Goal: Information Seeking & Learning: Learn about a topic

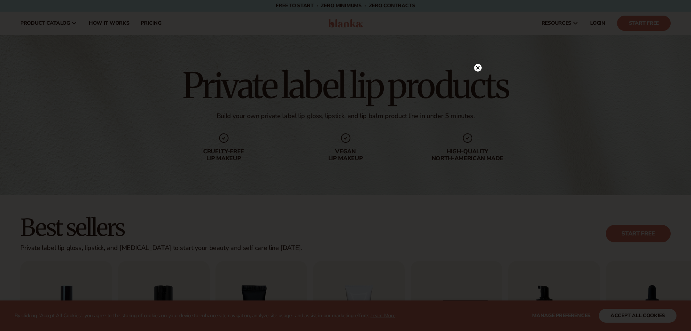
click at [479, 68] on circle at bounding box center [478, 68] width 8 height 8
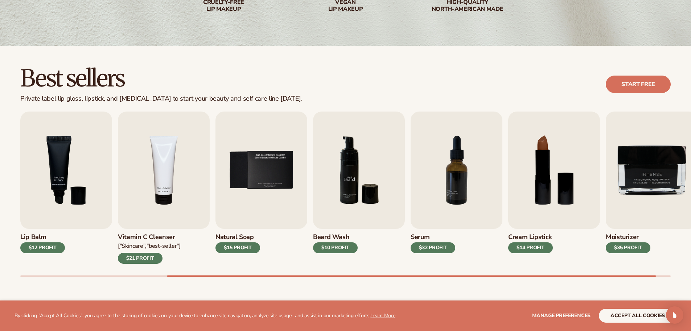
scroll to position [254, 0]
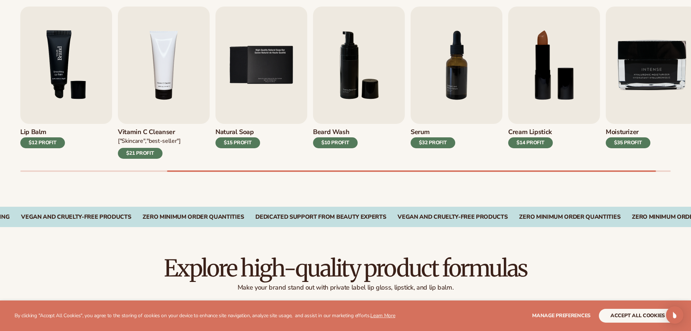
click at [50, 73] on img "3 / 9" at bounding box center [66, 65] width 92 height 117
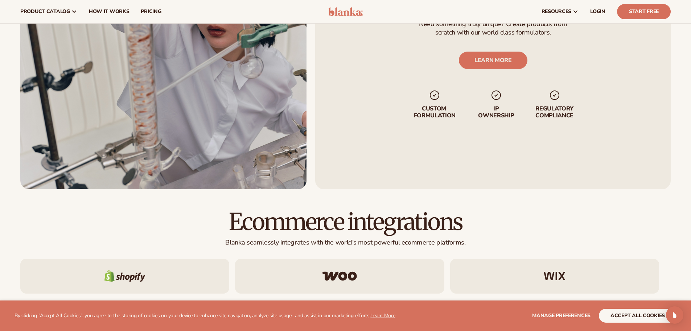
scroll to position [871, 0]
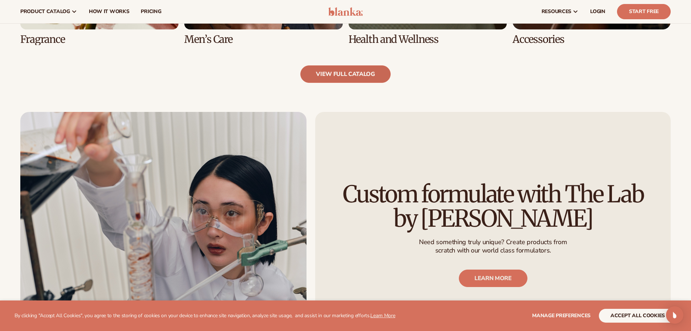
click at [325, 75] on link "view full catalog" at bounding box center [345, 73] width 90 height 17
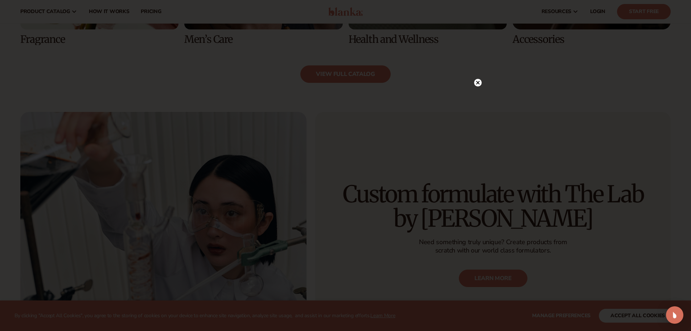
click at [480, 80] on circle at bounding box center [478, 83] width 8 height 8
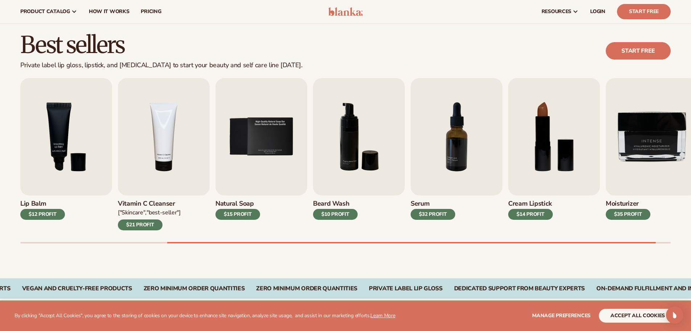
scroll to position [181, 0]
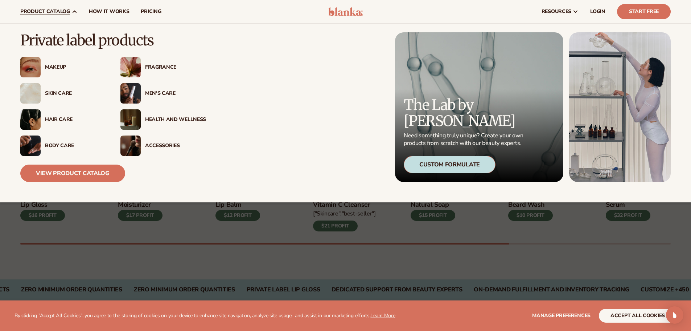
click at [73, 13] on icon at bounding box center [74, 12] width 6 height 6
click at [52, 63] on div "Makeup" at bounding box center [63, 67] width 86 height 20
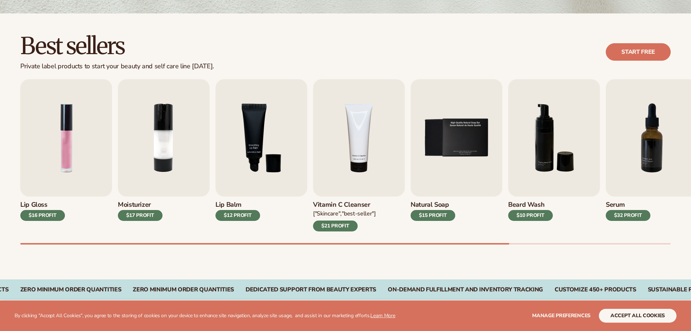
scroll to position [181, 0]
click at [236, 210] on div "$12 PROFIT" at bounding box center [238, 215] width 45 height 11
click at [242, 171] on img "3 / 9" at bounding box center [262, 137] width 92 height 117
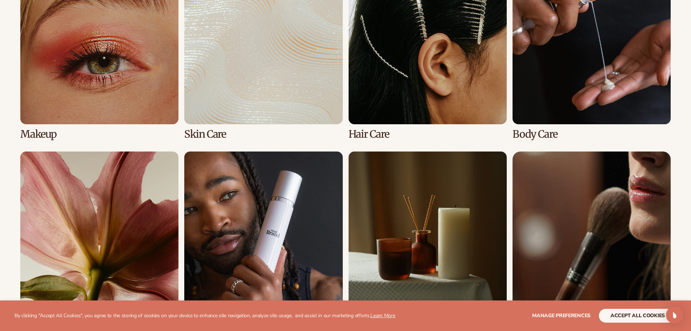
scroll to position [653, 0]
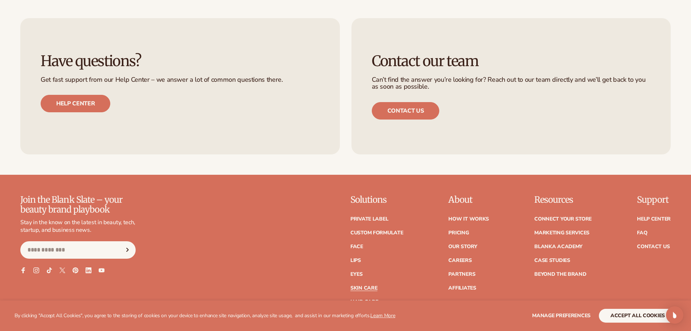
scroll to position [1560, 0]
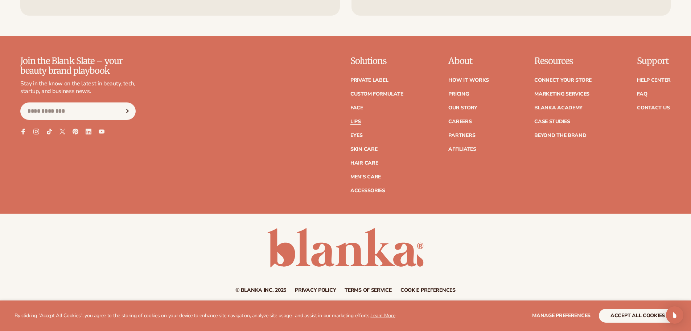
click at [357, 121] on link "Lips" at bounding box center [356, 121] width 11 height 5
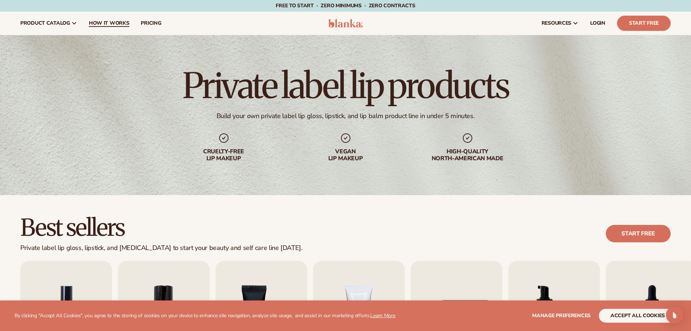
click at [125, 22] on span "How It Works" at bounding box center [109, 23] width 41 height 6
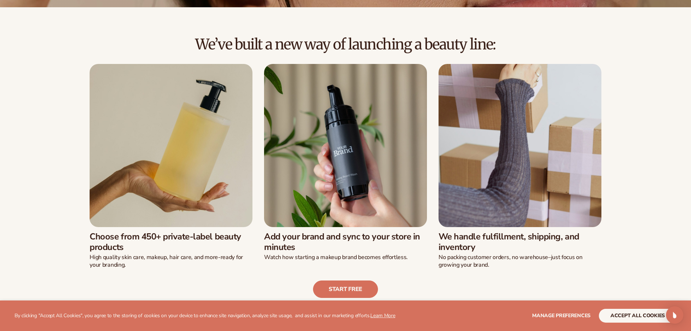
scroll to position [218, 0]
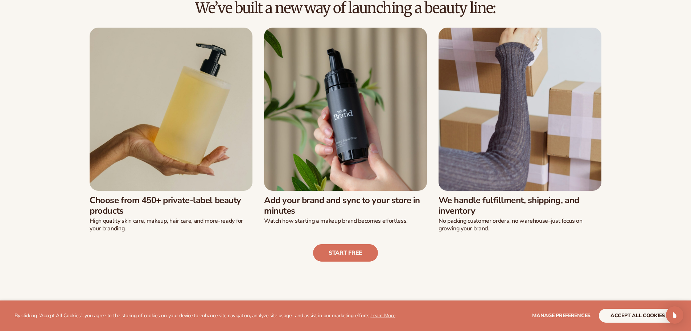
click at [192, 200] on h3 "Choose from 450+ private-label beauty products" at bounding box center [171, 205] width 163 height 21
click at [170, 134] on img at bounding box center [171, 109] width 163 height 163
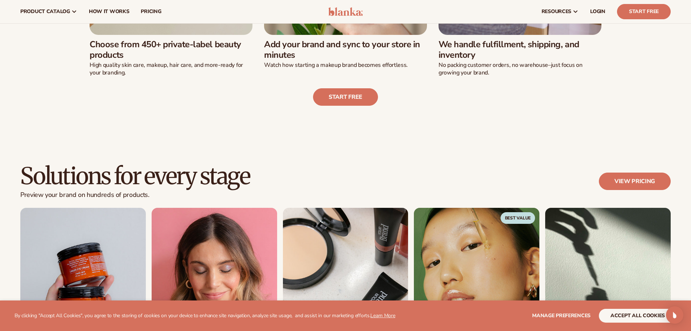
scroll to position [363, 0]
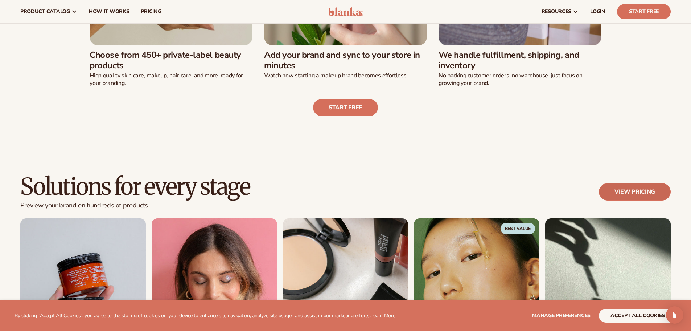
click at [620, 192] on link "View pricing" at bounding box center [635, 191] width 72 height 17
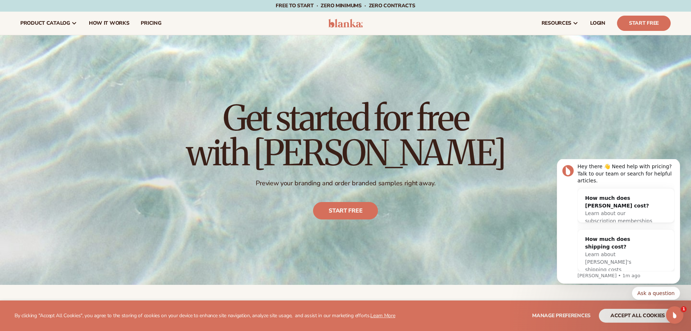
click at [343, 16] on header "Cart product catalog The Lab by [PERSON_NAME]" at bounding box center [345, 23] width 691 height 23
click at [340, 25] on img at bounding box center [345, 23] width 34 height 9
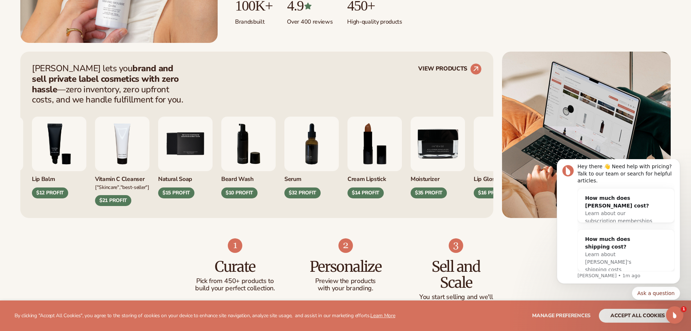
scroll to position [327, 0]
